Goal: Task Accomplishment & Management: Manage account settings

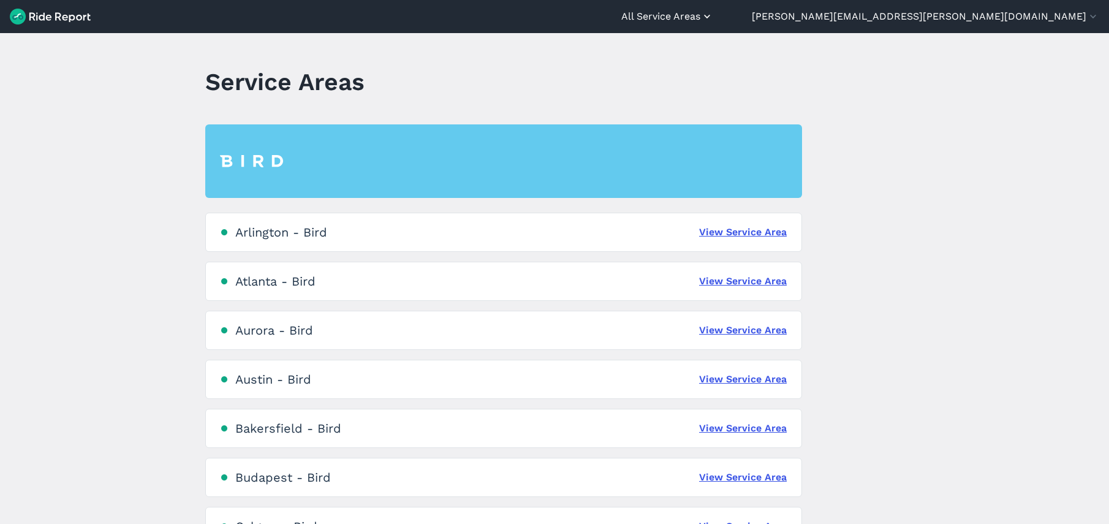
click at [713, 12] on button "All Service Areas" at bounding box center [667, 16] width 92 height 15
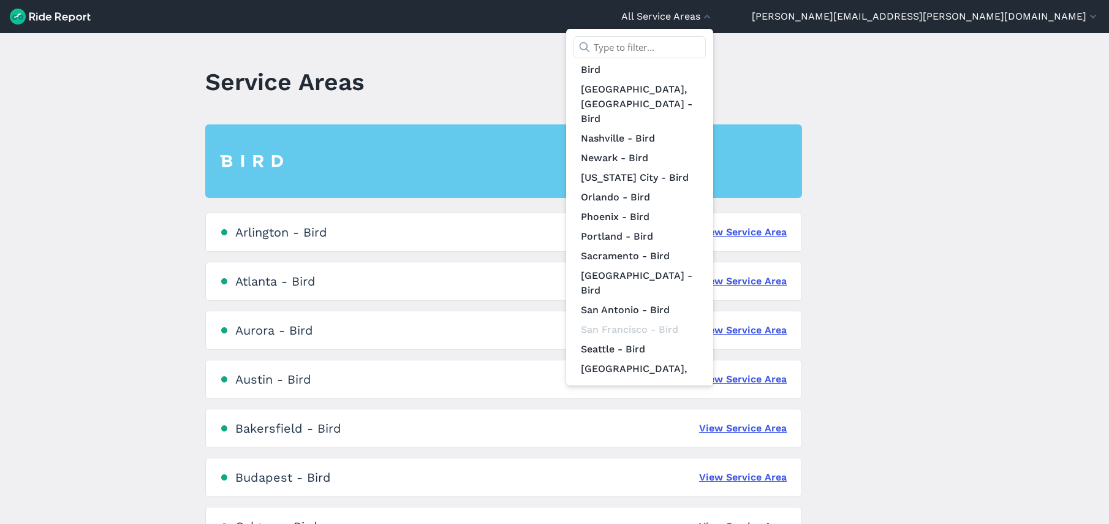
scroll to position [529, 0]
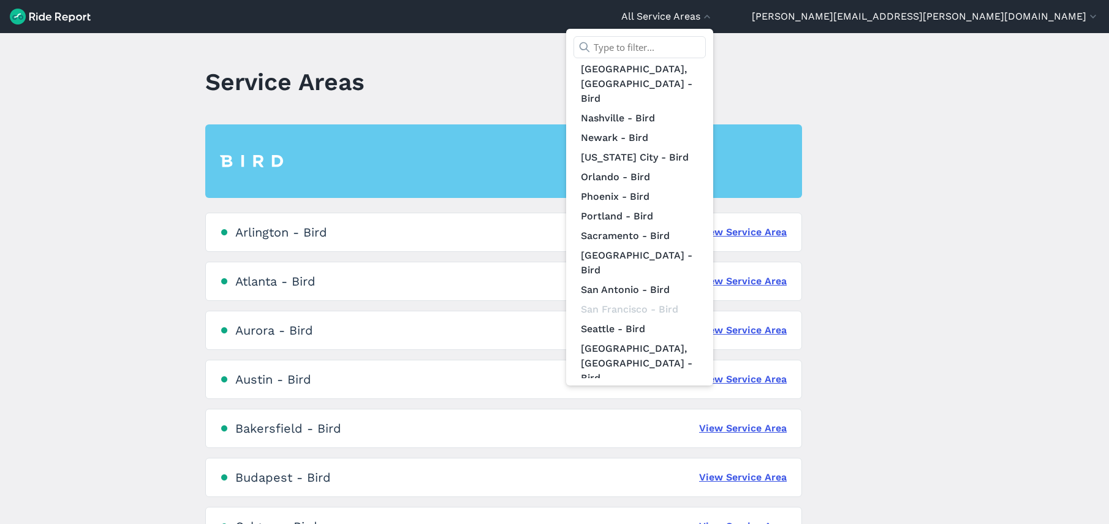
drag, startPoint x: 957, startPoint y: 195, endPoint x: 1107, endPoint y: 172, distance: 151.9
click at [957, 196] on div at bounding box center [554, 262] width 1109 height 524
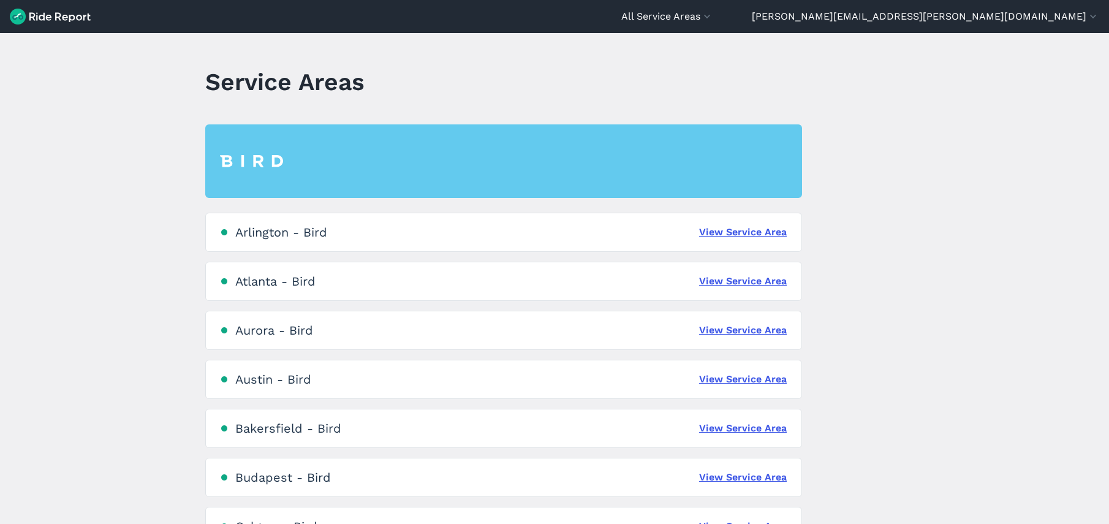
drag, startPoint x: 1073, startPoint y: 17, endPoint x: 1076, endPoint y: 28, distance: 11.4
click at [1074, 20] on button "[PERSON_NAME][EMAIL_ADDRESS][PERSON_NAME][DOMAIN_NAME]" at bounding box center [925, 16] width 347 height 15
click at [1048, 81] on button "Sign Out" at bounding box center [1025, 85] width 132 height 20
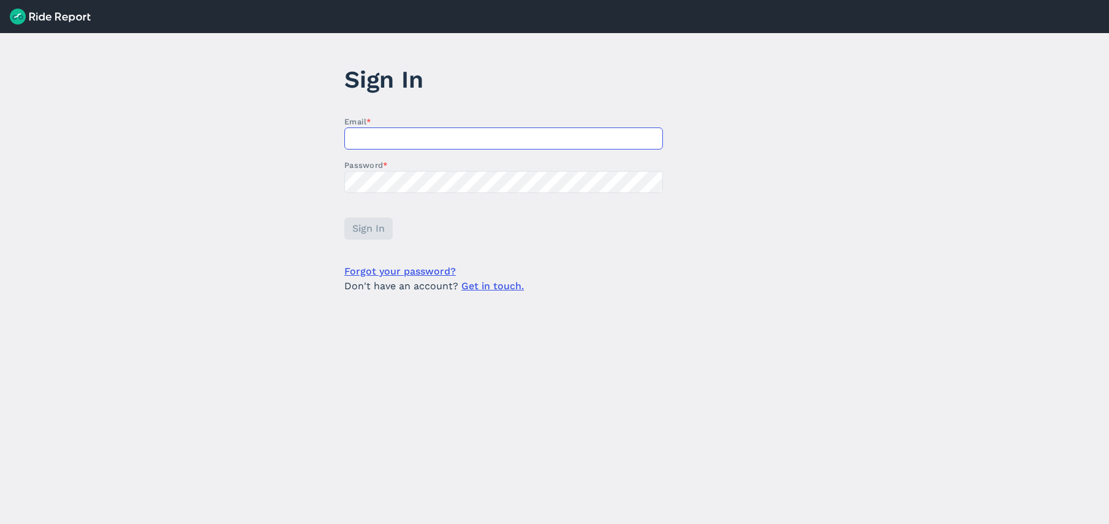
drag, startPoint x: 511, startPoint y: 150, endPoint x: 524, endPoint y: 149, distance: 12.9
click at [511, 151] on form "Email * Password * Sign In Forgot your password? Don't have an account? Get in …" at bounding box center [503, 205] width 319 height 178
type input "[PERSON_NAME][EMAIL_ADDRESS][PERSON_NAME][DOMAIN_NAME]"
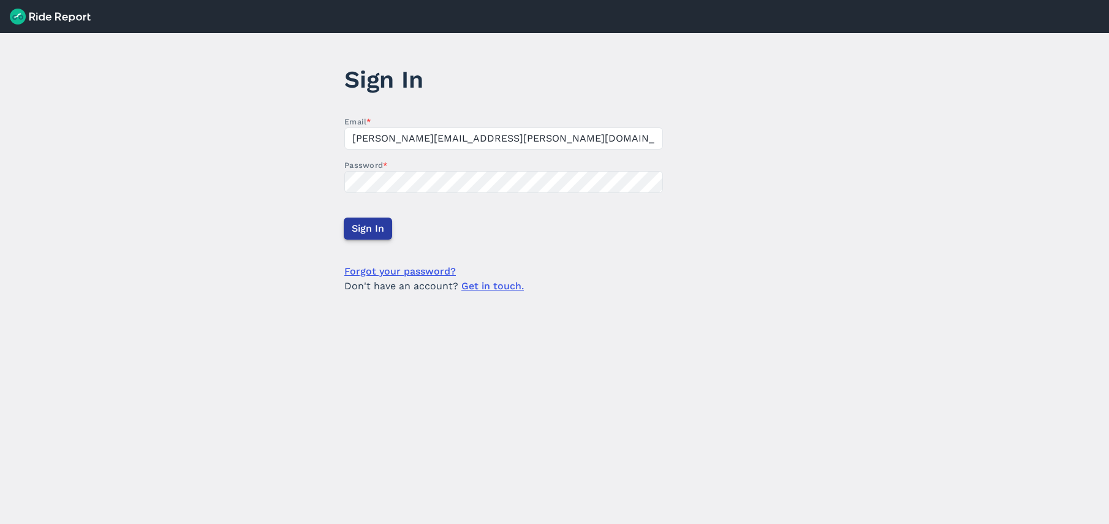
click at [349, 227] on button "Sign In" at bounding box center [368, 228] width 48 height 22
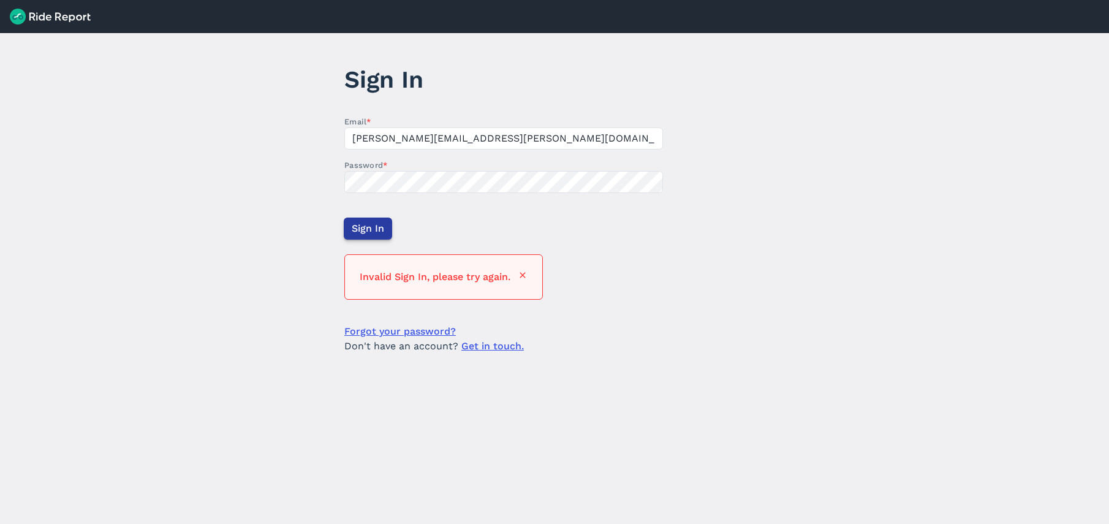
click at [352, 232] on span "Sign In" at bounding box center [368, 228] width 32 height 15
click at [375, 223] on span "Sign In" at bounding box center [368, 228] width 32 height 15
